Goal: Information Seeking & Learning: Check status

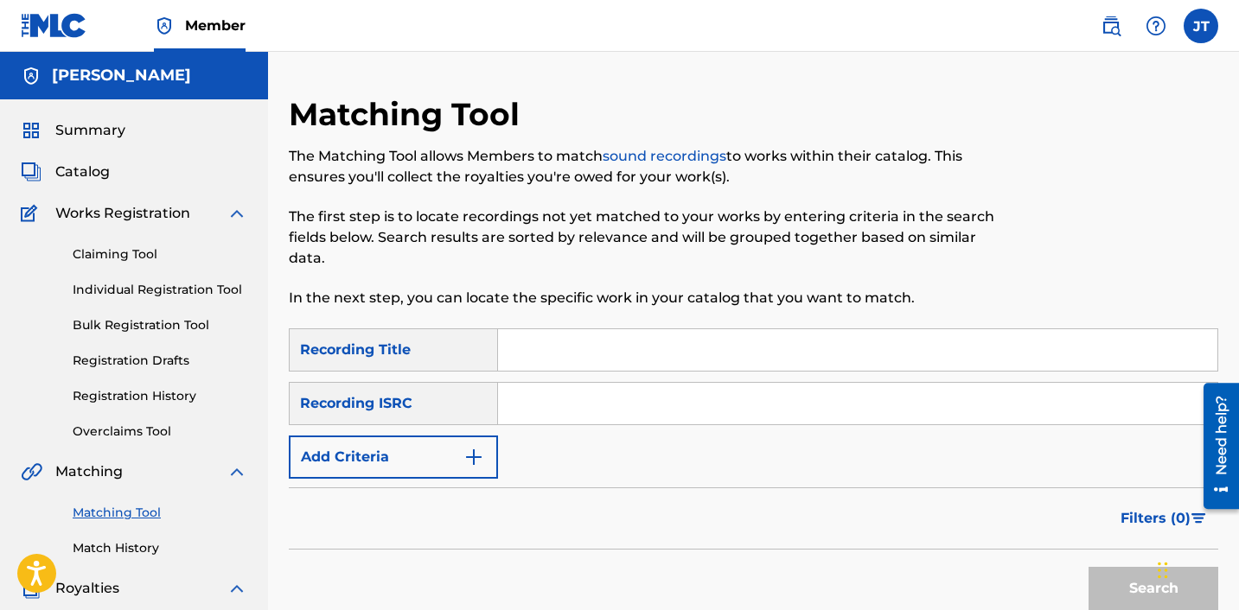
click at [93, 126] on span "Summary" at bounding box center [90, 130] width 70 height 21
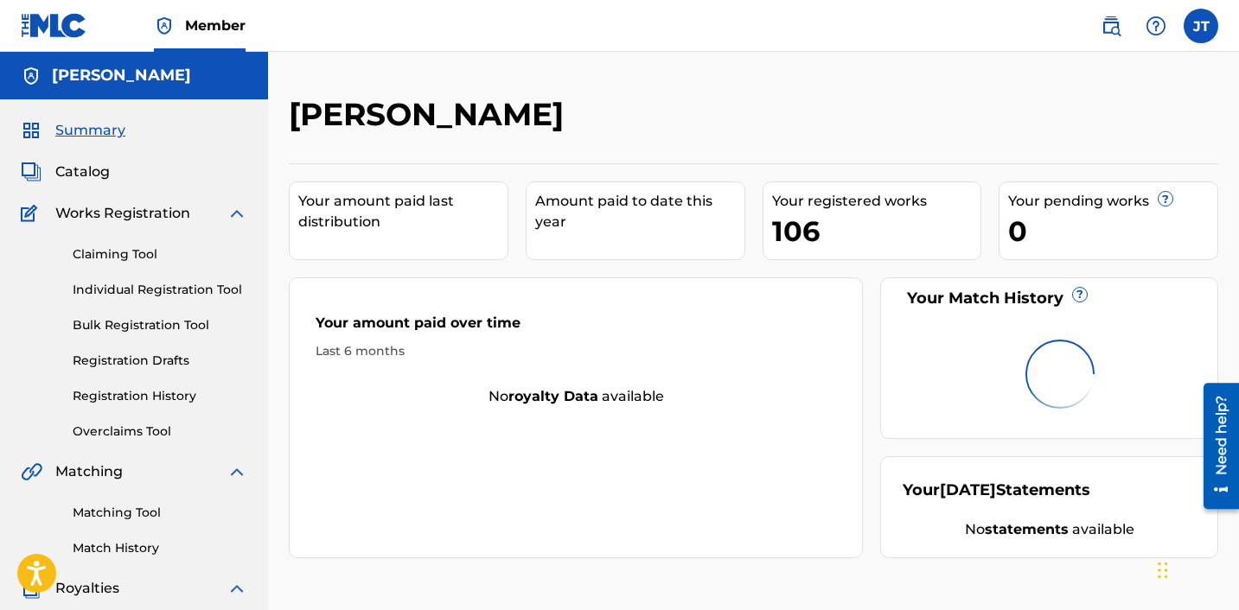
click at [92, 553] on link "Match History" at bounding box center [160, 548] width 175 height 18
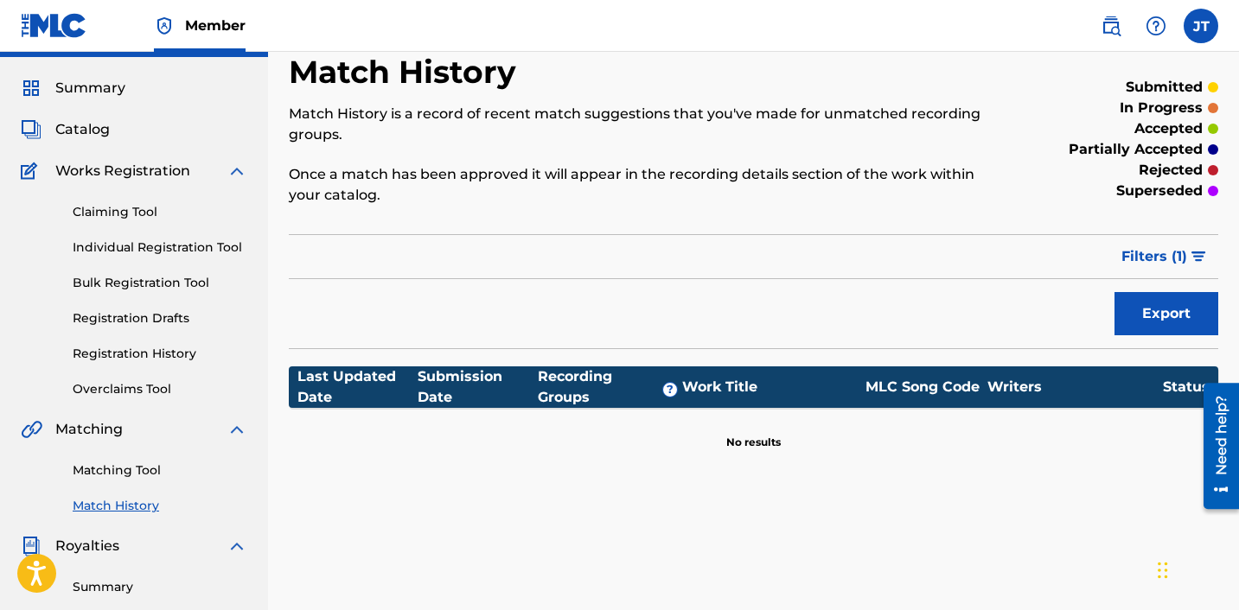
scroll to position [41, 0]
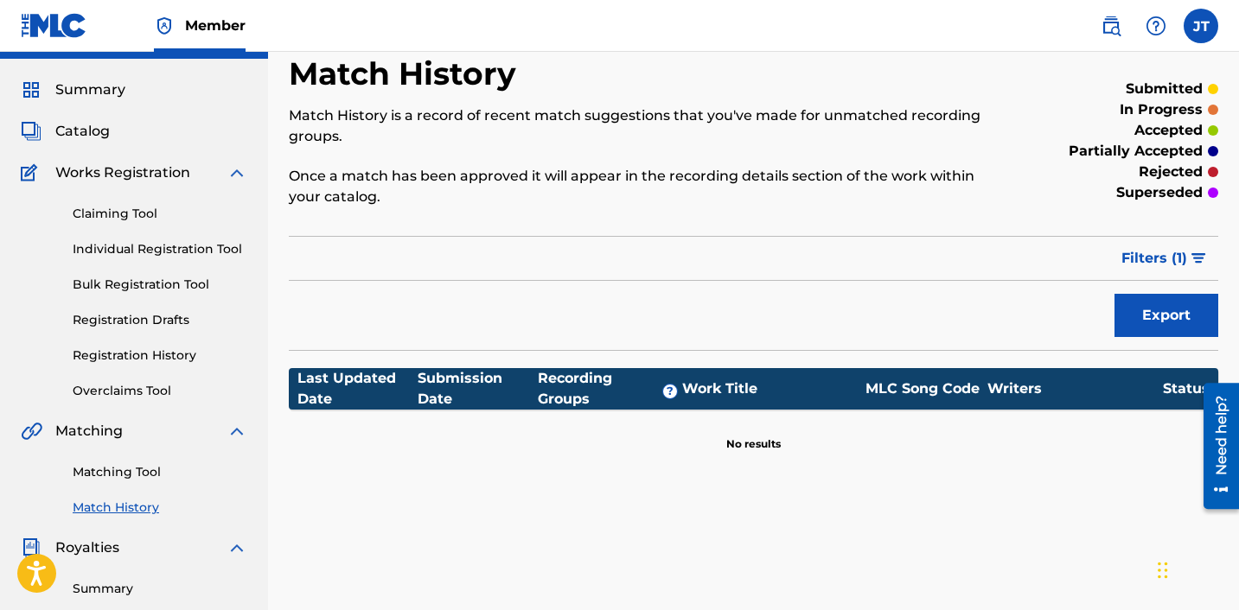
click at [133, 356] on link "Registration History" at bounding box center [160, 356] width 175 height 18
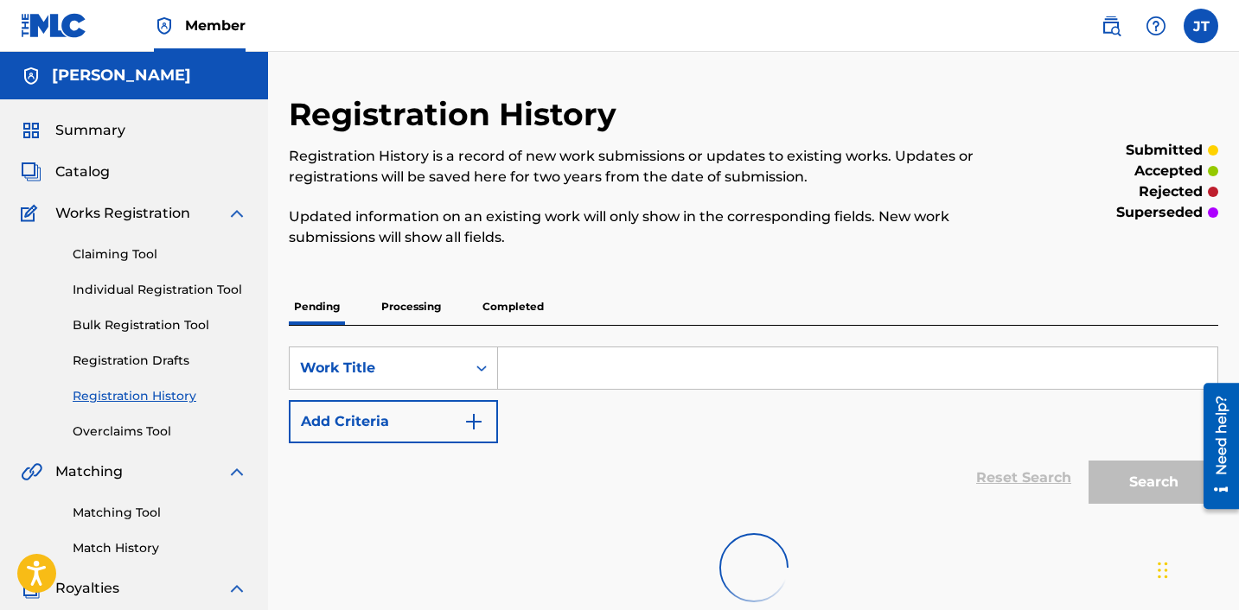
click at [497, 309] on p "Completed" at bounding box center [513, 307] width 72 height 36
